Goal: Task Accomplishment & Management: Use online tool/utility

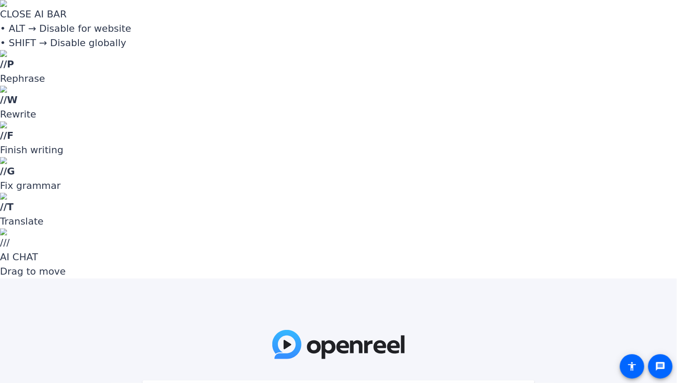
paste input "z;]V!e"
type input "z;]V!e"
paste input ",vq5&,"
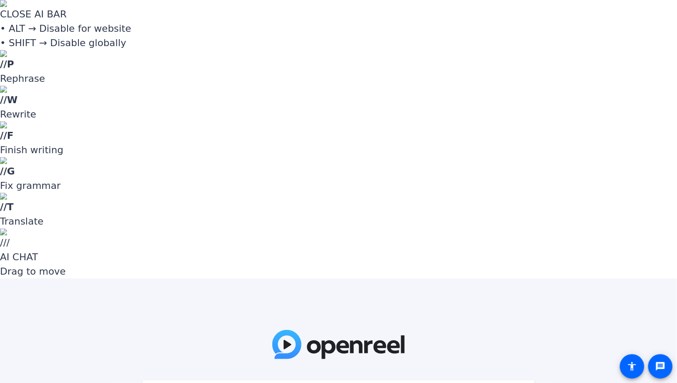
type input ",vq5&,"
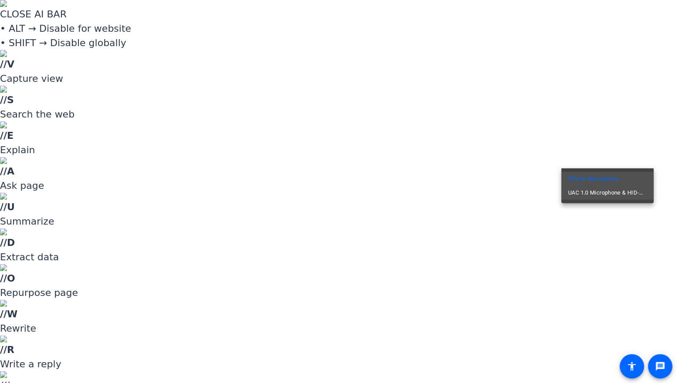
click at [621, 193] on span "UAC 1.0 Microphone & HID-Mediakey" at bounding box center [608, 193] width 78 height 10
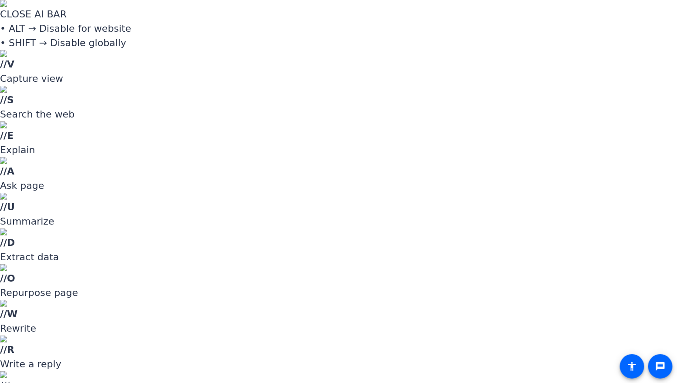
drag, startPoint x: 571, startPoint y: 216, endPoint x: 556, endPoint y: 215, distance: 15.3
type input "-5"
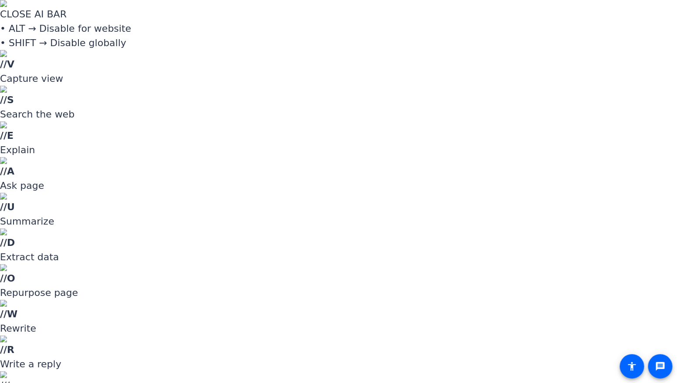
type input "-6"
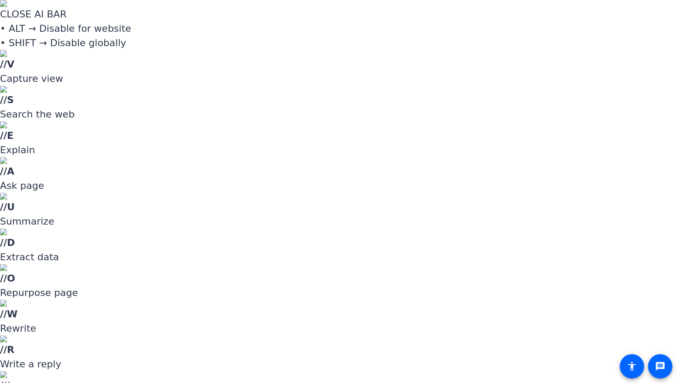
drag, startPoint x: 673, startPoint y: 167, endPoint x: 672, endPoint y: 181, distance: 13.5
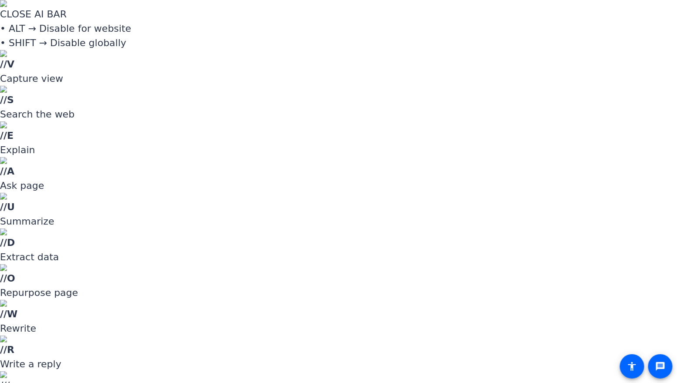
scroll to position [27, 0]
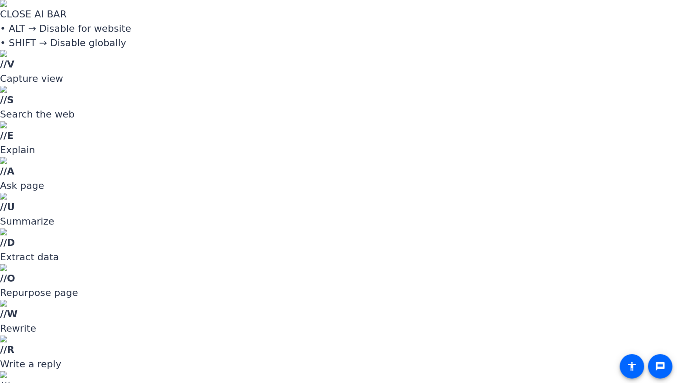
scroll to position [0, 0]
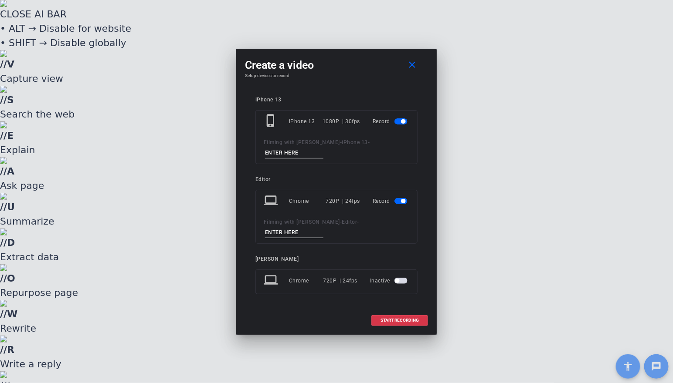
click at [404, 201] on span "button" at bounding box center [403, 201] width 4 height 4
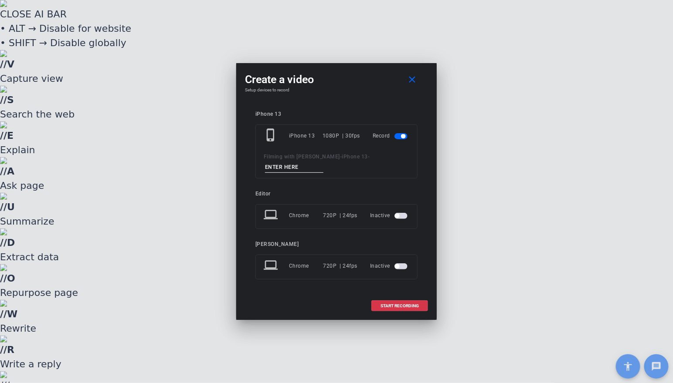
click at [287, 167] on input at bounding box center [294, 167] width 58 height 11
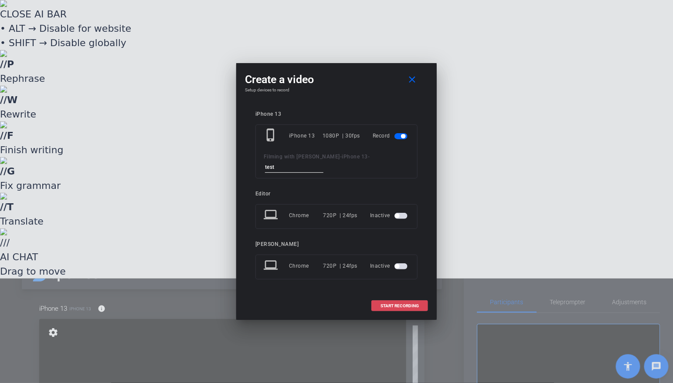
type input "test"
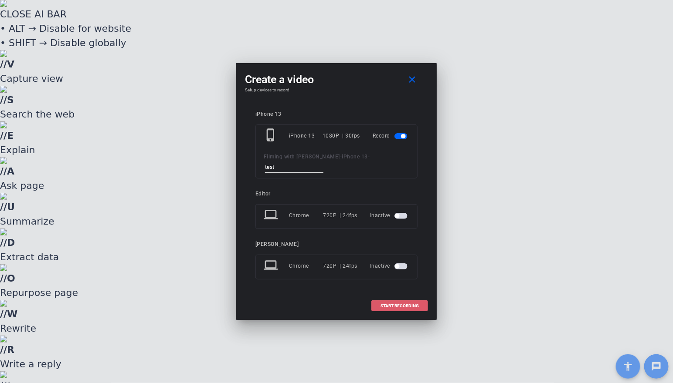
click at [390, 308] on span "START RECORDING" at bounding box center [399, 306] width 38 height 4
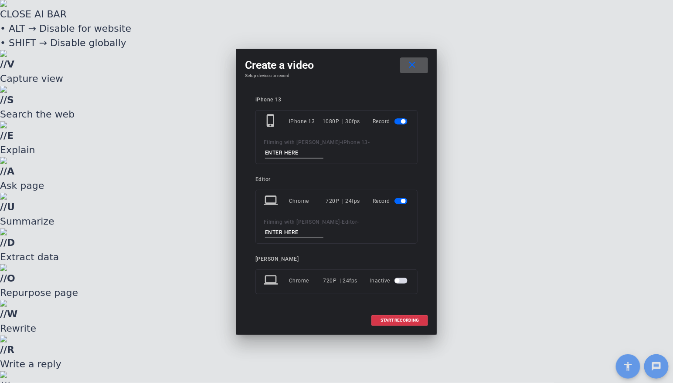
click at [403, 200] on span "button" at bounding box center [403, 201] width 4 height 4
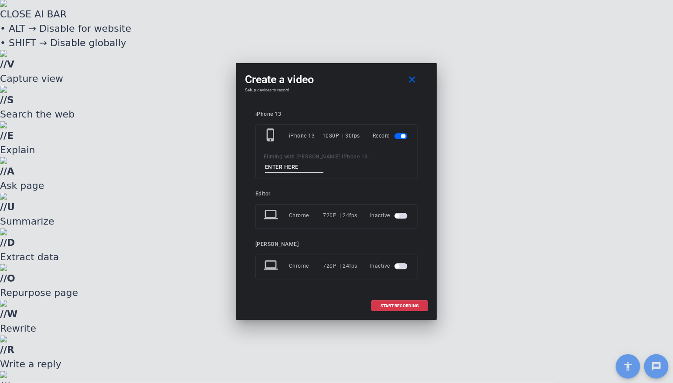
click at [280, 164] on input at bounding box center [294, 167] width 58 height 11
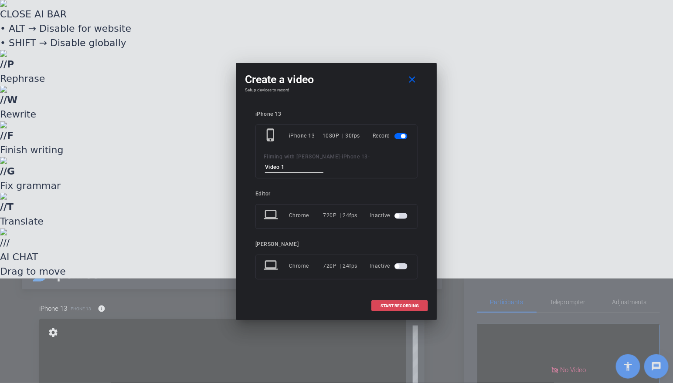
type input "Video 1"
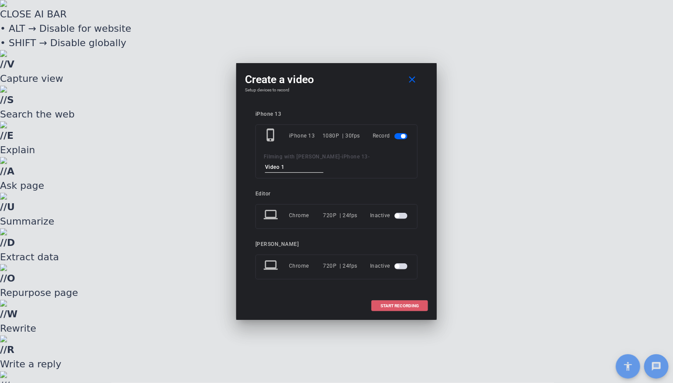
click at [404, 304] on span "START RECORDING" at bounding box center [399, 306] width 38 height 4
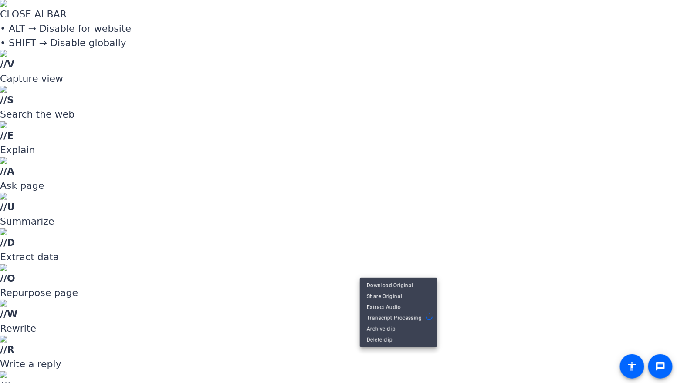
click at [439, 252] on div at bounding box center [338, 191] width 677 height 383
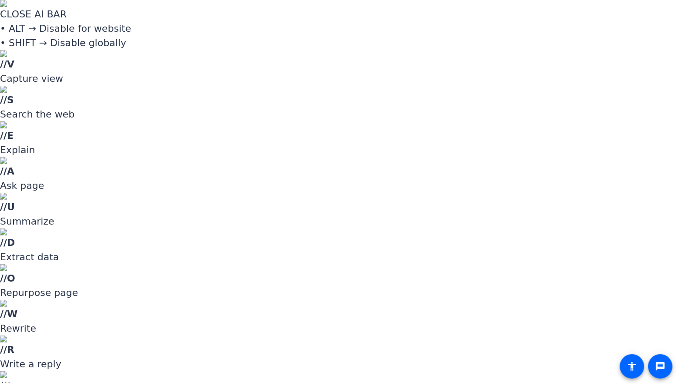
scroll to position [203, 0]
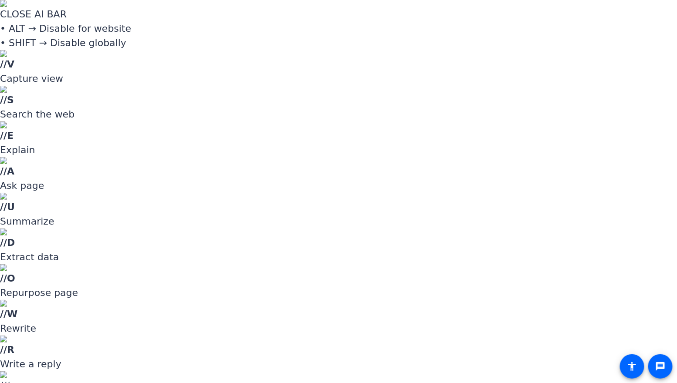
scroll to position [0, 0]
